Goal: Obtain resource: Download file/media

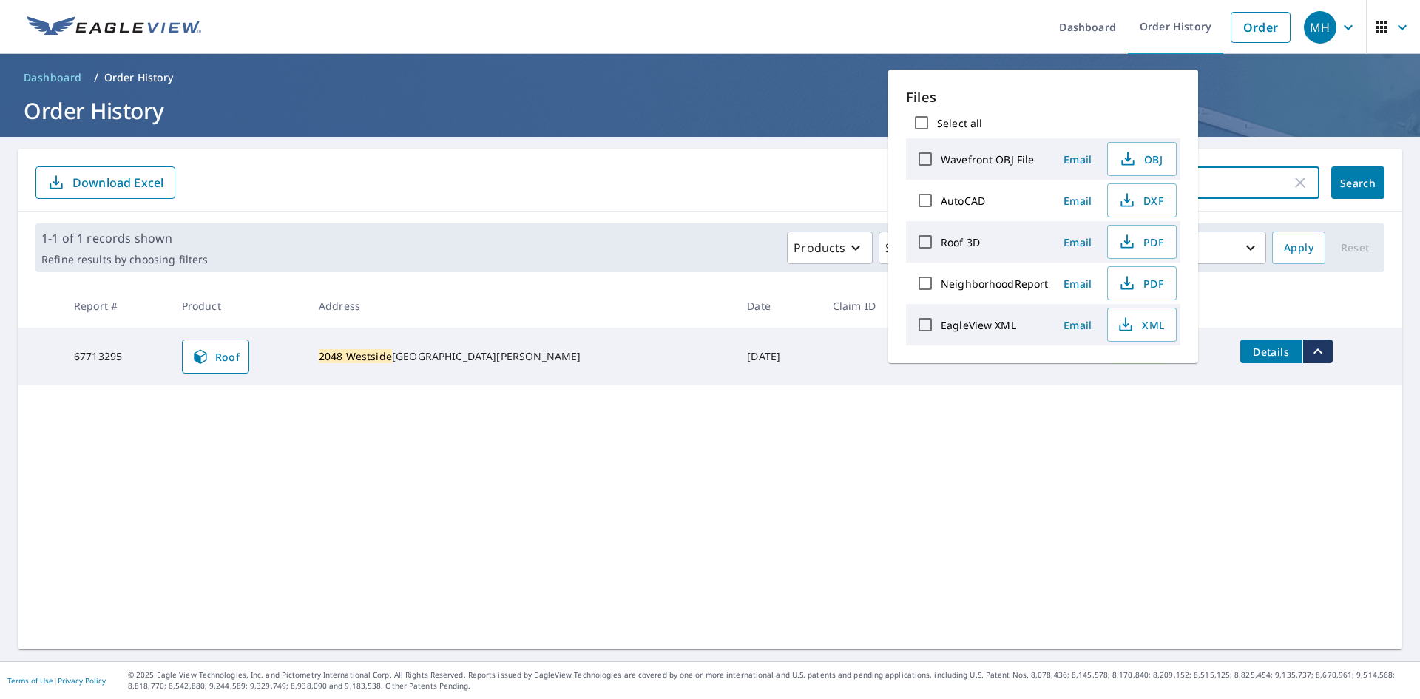
click at [1235, 187] on input "2048 westside" at bounding box center [1182, 182] width 217 height 41
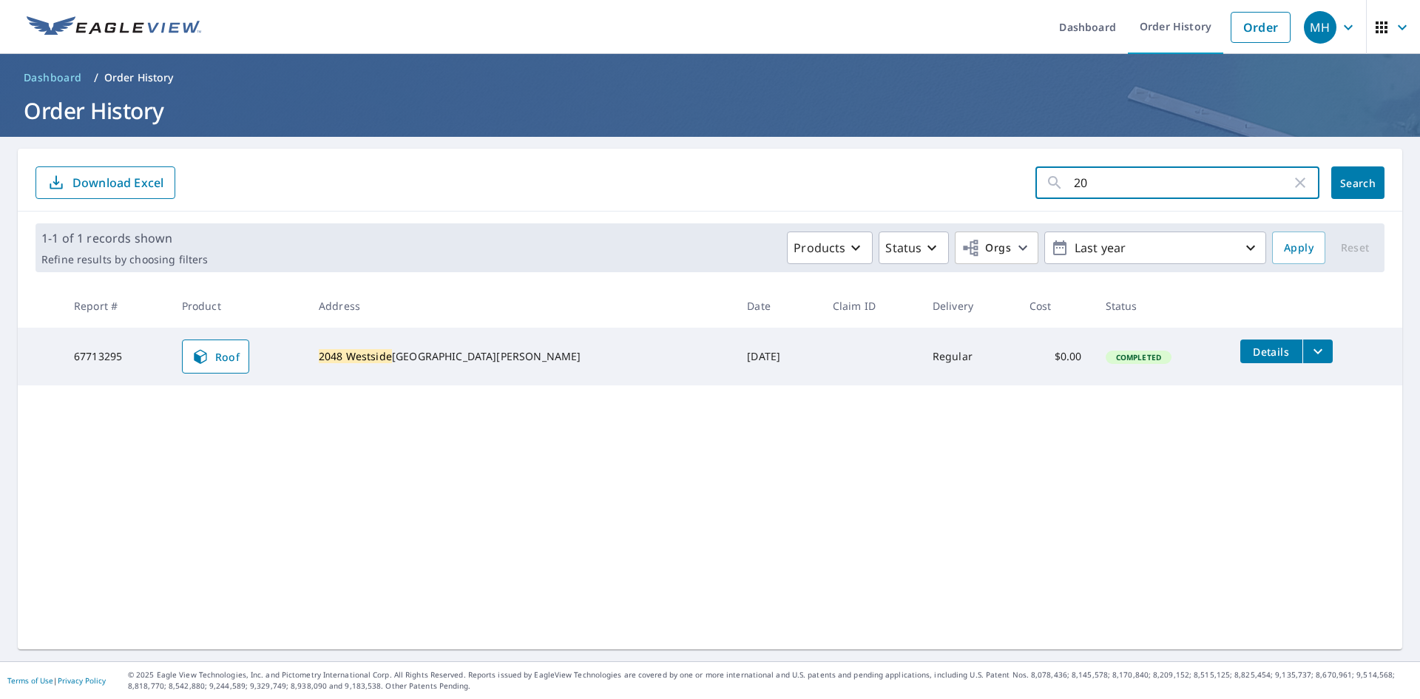
type input "2"
type input "1323"
click button "Search" at bounding box center [1358, 182] width 53 height 33
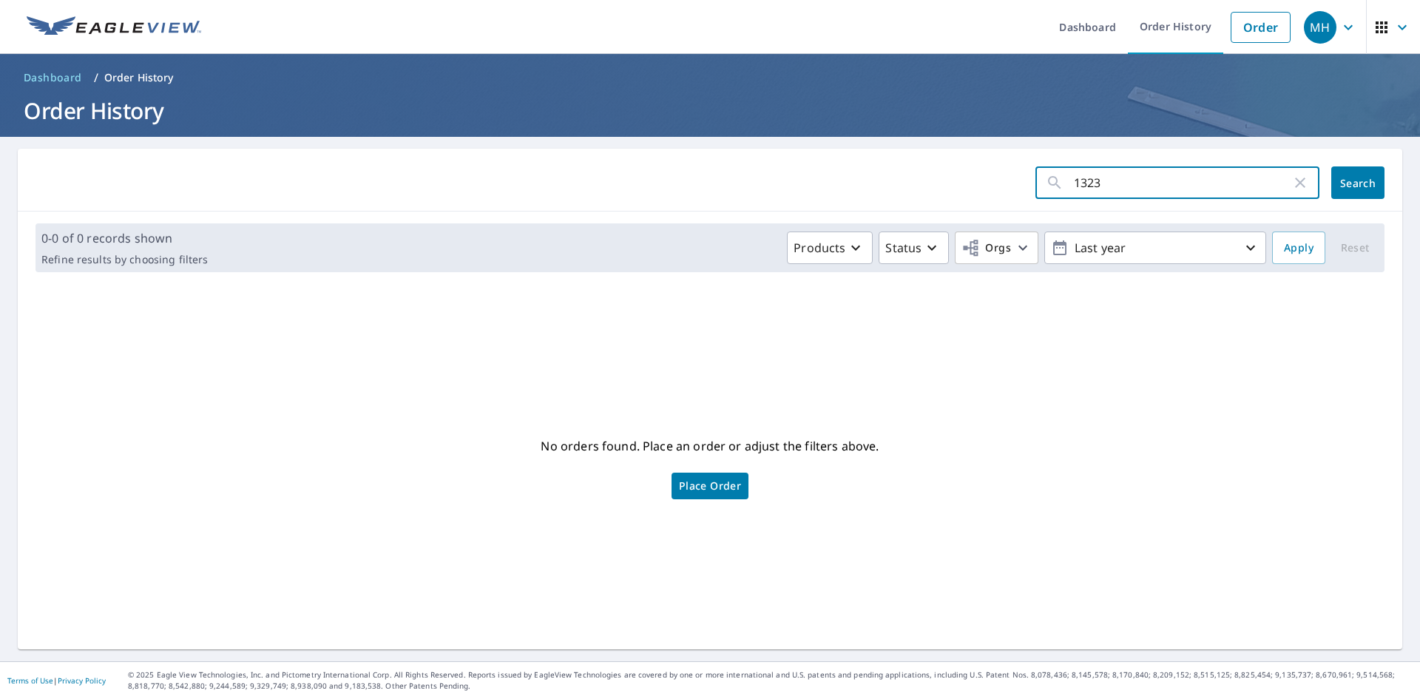
click at [1120, 183] on input "1323" at bounding box center [1182, 182] width 217 height 41
type input "1"
type input "17"
click button "Search" at bounding box center [1358, 182] width 53 height 33
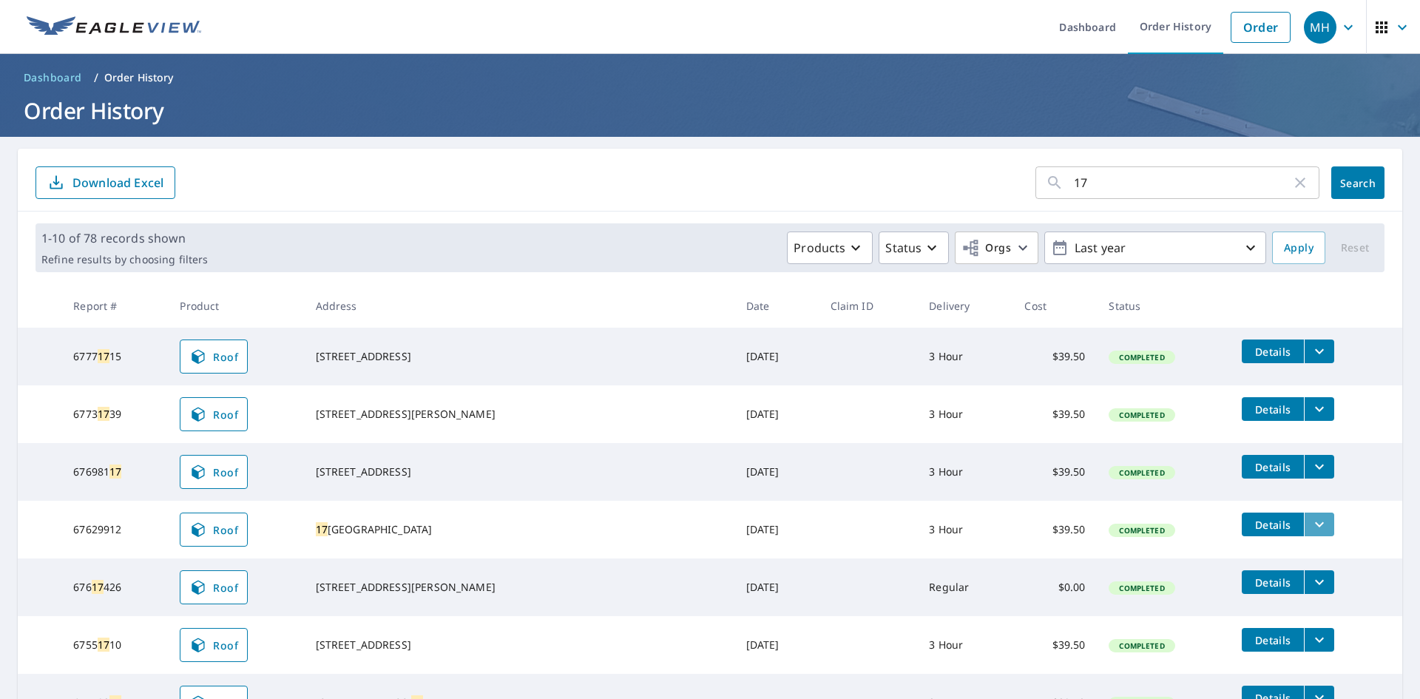
click at [1311, 522] on icon "filesDropdownBtn-67629912" at bounding box center [1320, 525] width 18 height 18
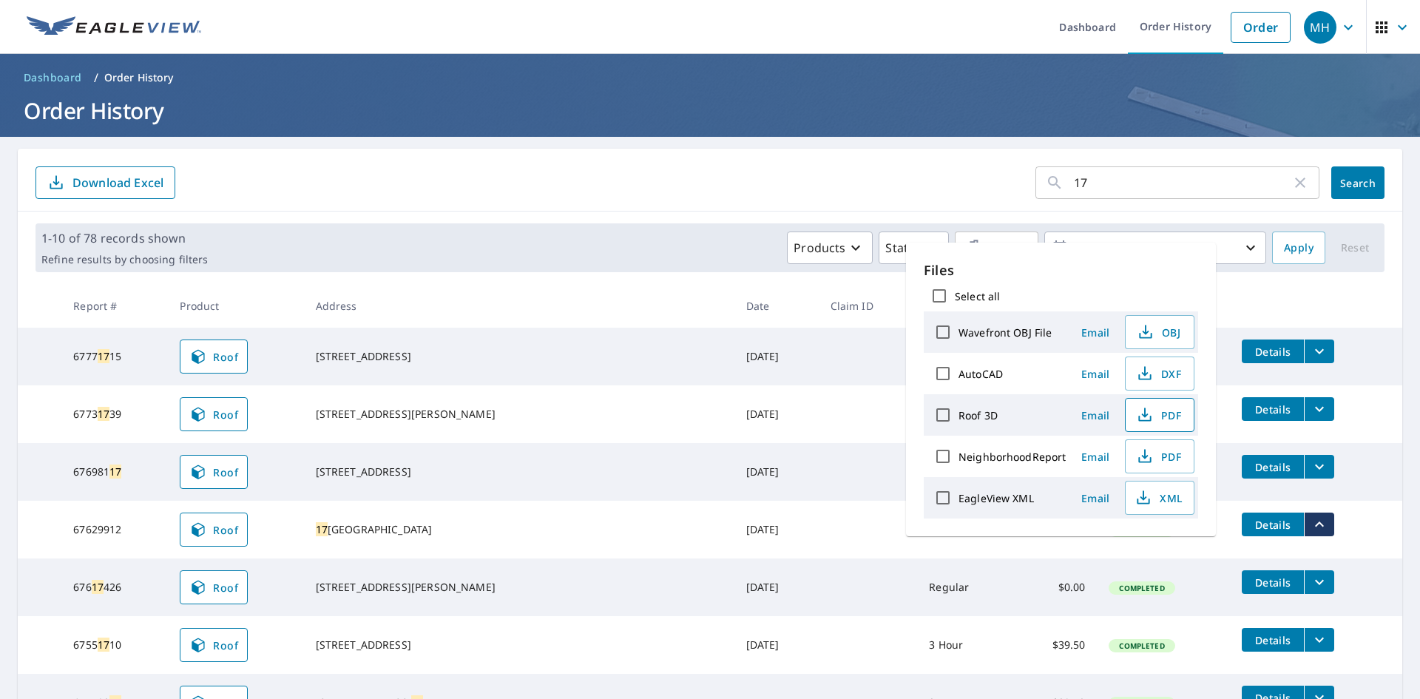
click at [1167, 415] on span "PDF" at bounding box center [1158, 415] width 47 height 18
